Goal: Entertainment & Leisure: Consume media (video, audio)

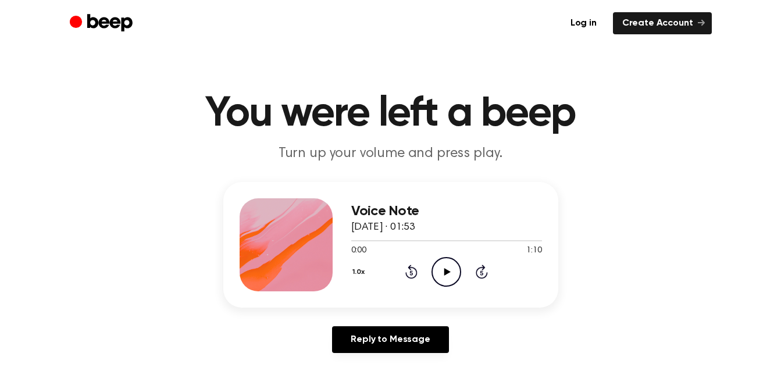
click at [445, 270] on icon at bounding box center [447, 272] width 6 height 8
click at [431, 270] on icon "Play Audio" at bounding box center [446, 272] width 30 height 30
click at [449, 258] on icon "Play Audio" at bounding box center [446, 272] width 30 height 30
click at [448, 265] on icon "Play Audio" at bounding box center [446, 272] width 30 height 30
click at [442, 270] on icon "Play Audio" at bounding box center [446, 272] width 30 height 30
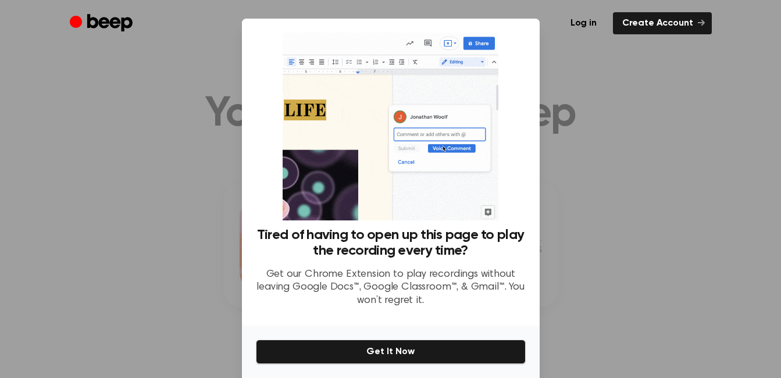
click at [640, 53] on div at bounding box center [390, 189] width 781 height 378
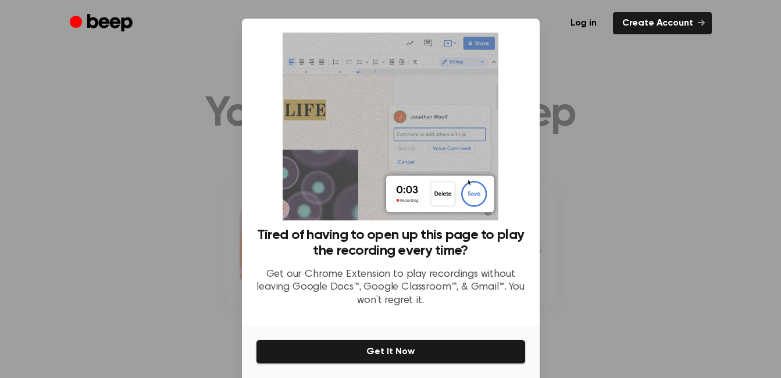
click at [623, 49] on div at bounding box center [390, 189] width 781 height 378
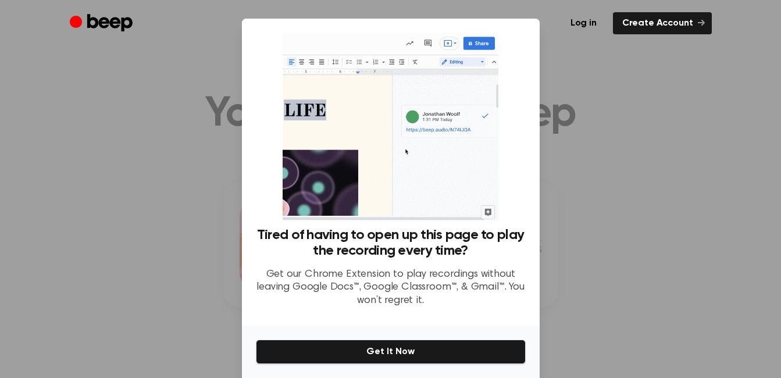
click at [623, 49] on div at bounding box center [390, 189] width 781 height 378
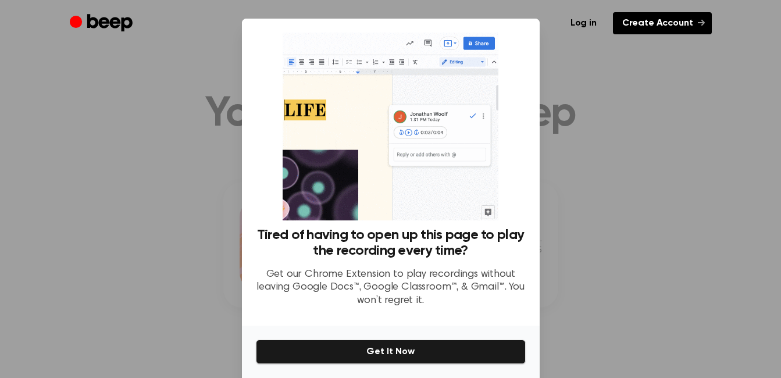
click at [688, 24] on link "Create Account" at bounding box center [662, 23] width 99 height 22
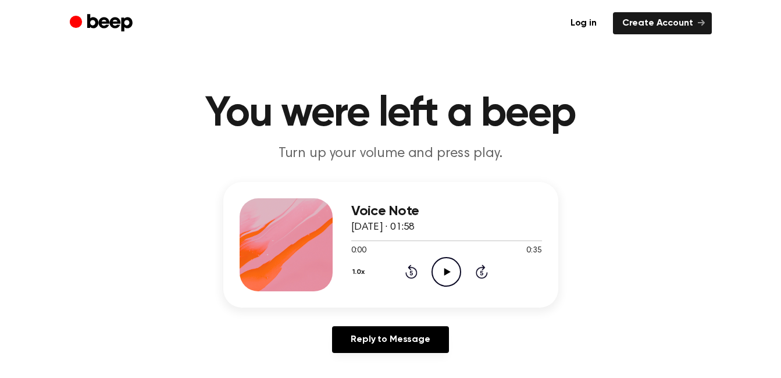
click at [456, 276] on icon "Play Audio" at bounding box center [446, 272] width 30 height 30
click at [441, 274] on icon "Pause Audio" at bounding box center [446, 272] width 30 height 30
click at [445, 266] on icon "Play Audio" at bounding box center [446, 272] width 30 height 30
click at [441, 265] on icon "Pause Audio" at bounding box center [446, 272] width 30 height 30
click at [446, 269] on icon at bounding box center [447, 272] width 6 height 8
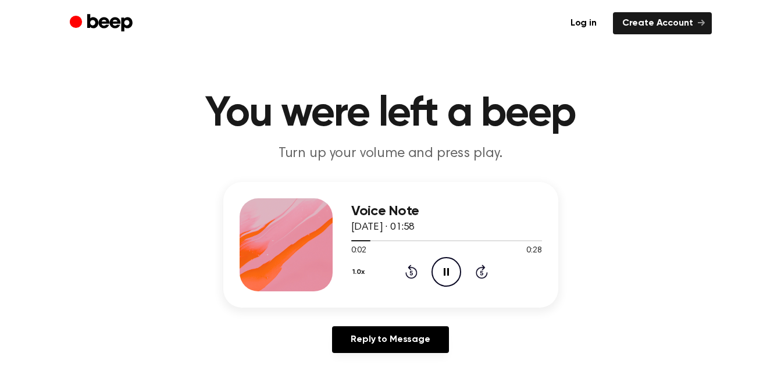
click at [410, 274] on icon at bounding box center [411, 273] width 3 height 5
